Goal: Task Accomplishment & Management: Manage account settings

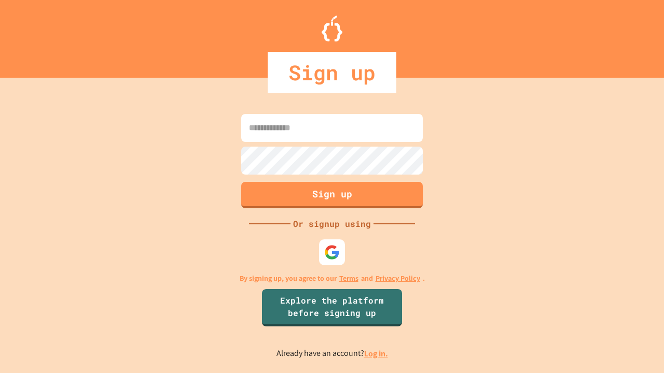
click at [377, 354] on link "Log in." at bounding box center [376, 354] width 24 height 11
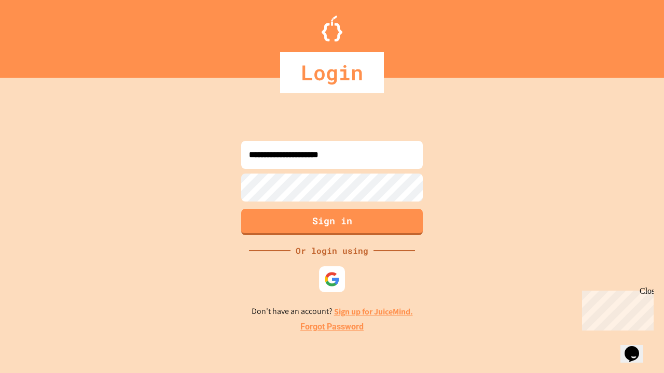
type input "**********"
